Goal: Find specific page/section

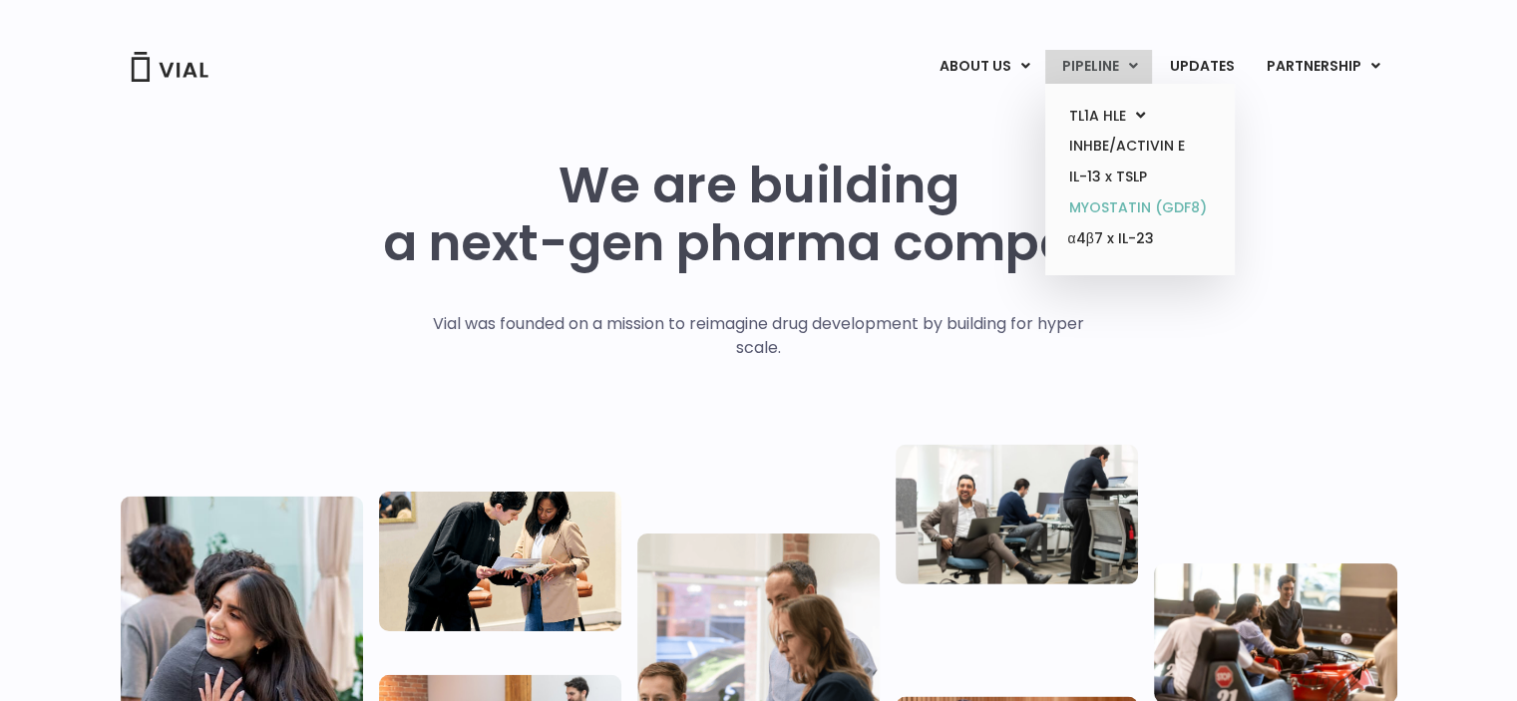
click at [1126, 210] on link "MYOSTATIN (GDF8)" at bounding box center [1139, 207] width 174 height 31
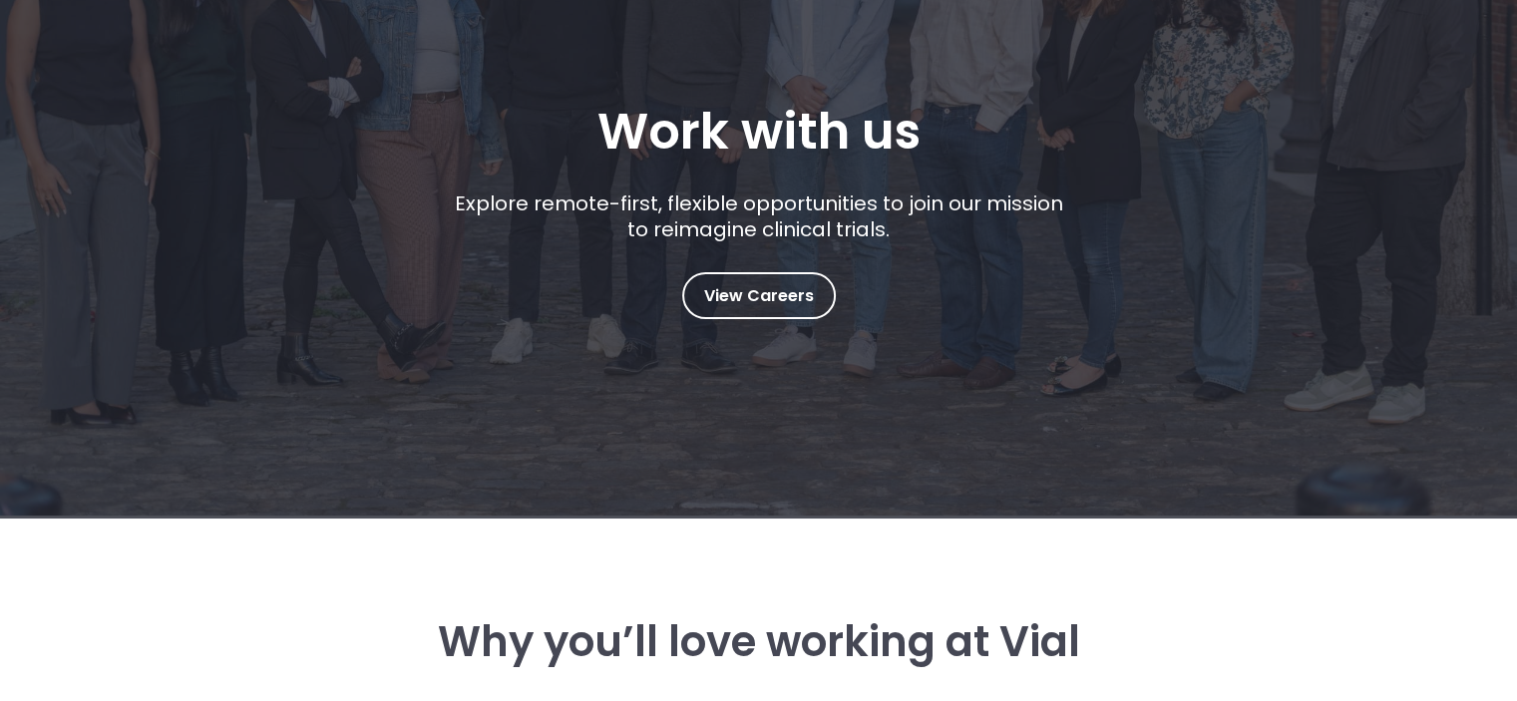
scroll to position [399, 0]
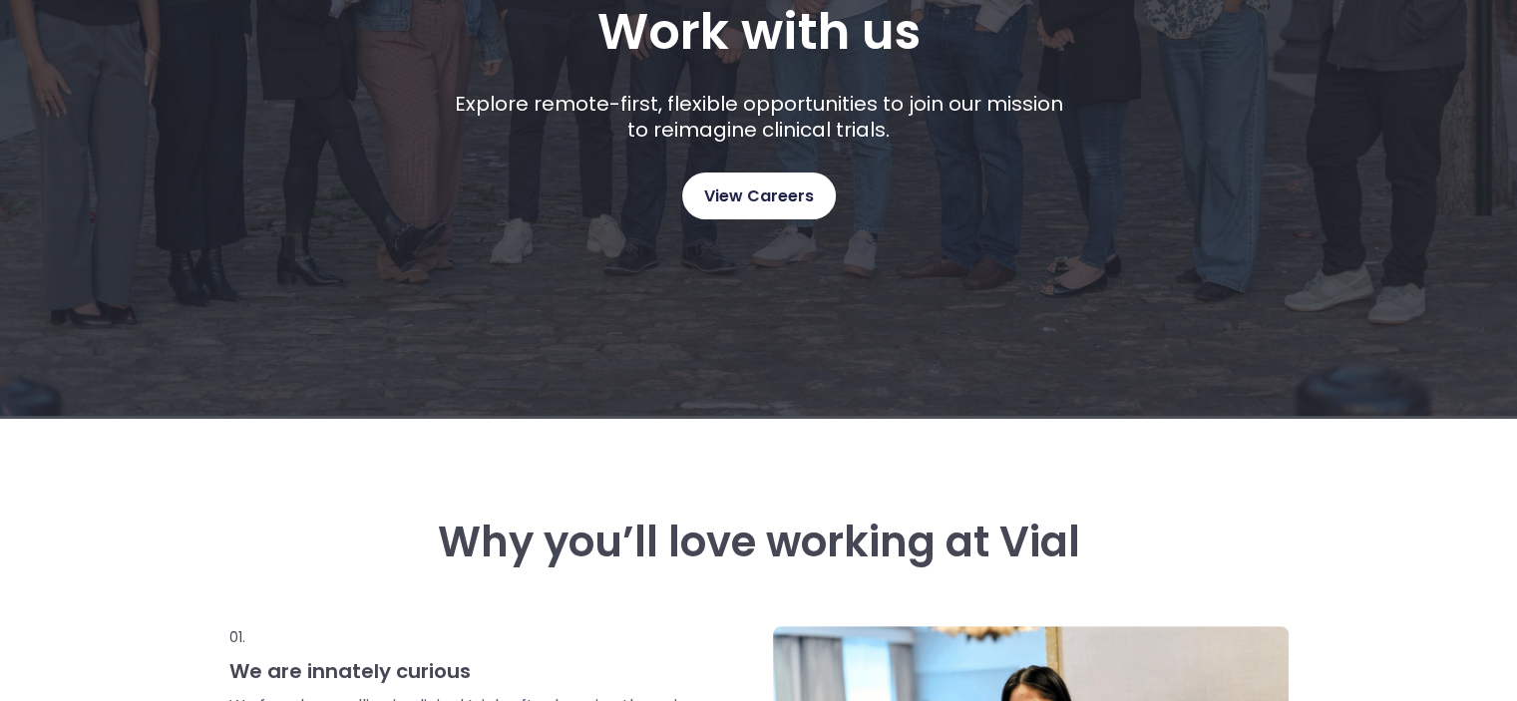
click at [770, 206] on span "View Careers" at bounding box center [759, 196] width 110 height 26
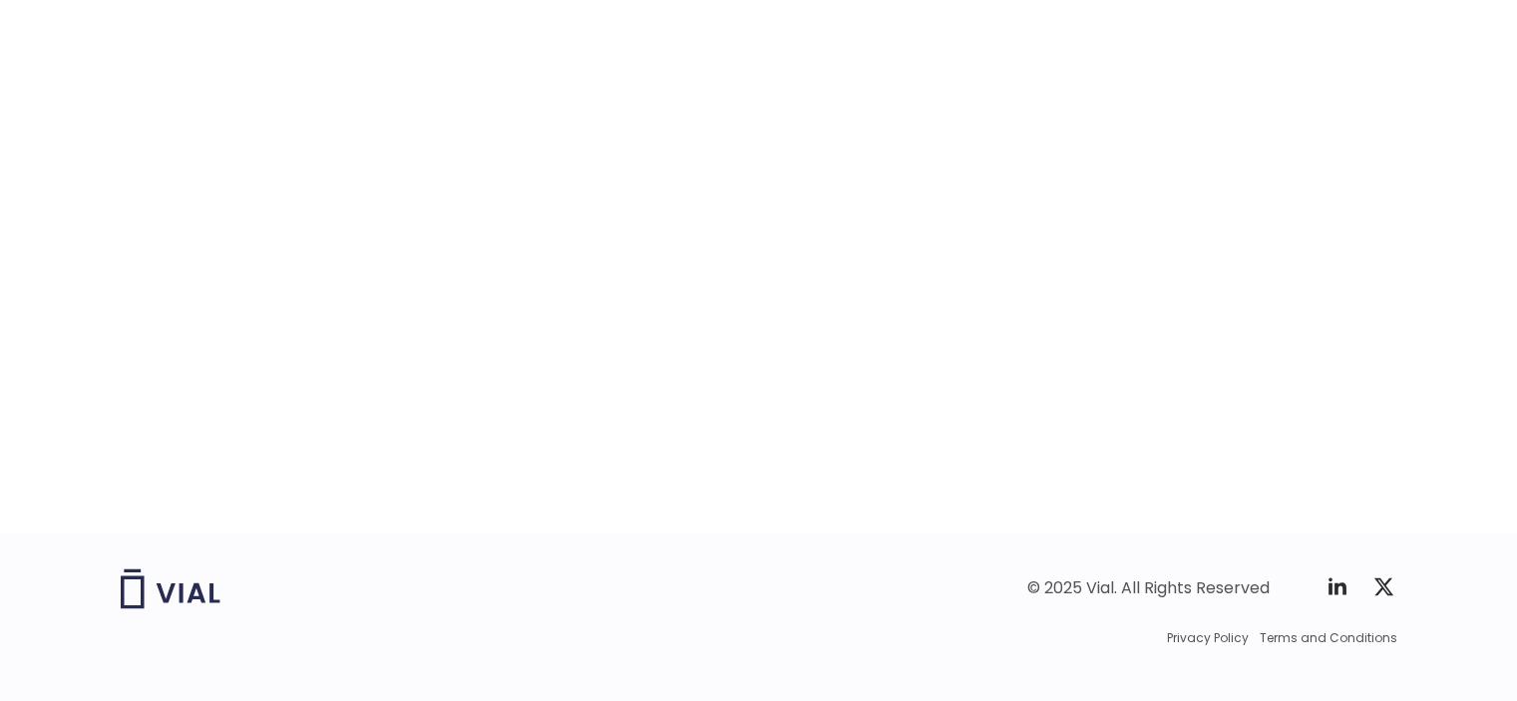
scroll to position [3207, 0]
